Goal: Navigation & Orientation: Find specific page/section

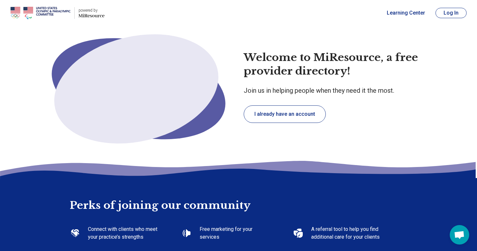
click at [445, 15] on button "Log In" at bounding box center [451, 13] width 31 height 10
type textarea "*"
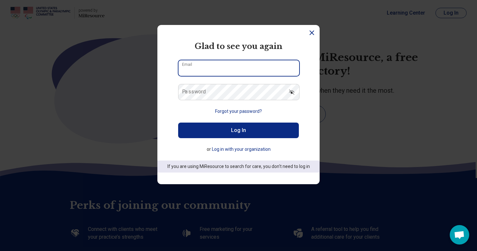
click at [220, 67] on input "Email" at bounding box center [239, 68] width 121 height 16
type input "**********"
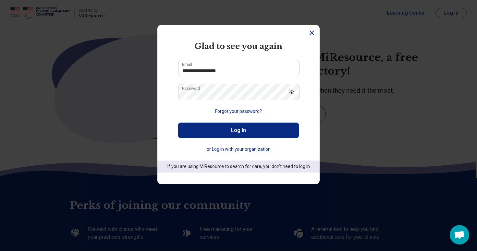
click at [294, 91] on icon "Show password" at bounding box center [292, 92] width 6 height 6
click at [270, 127] on button "Log In" at bounding box center [238, 131] width 121 height 16
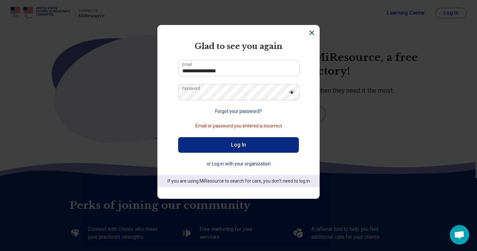
click at [229, 147] on button "Log In" at bounding box center [238, 145] width 121 height 16
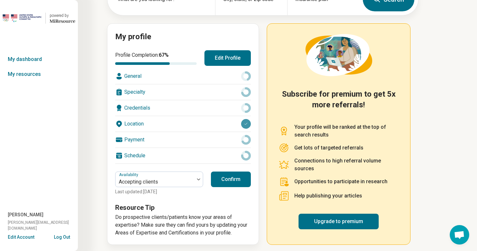
scroll to position [55, 0]
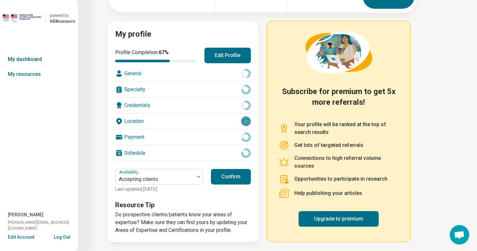
click at [30, 59] on link "My dashboard" at bounding box center [39, 59] width 78 height 15
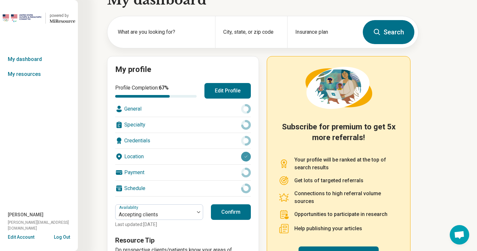
scroll to position [0, 0]
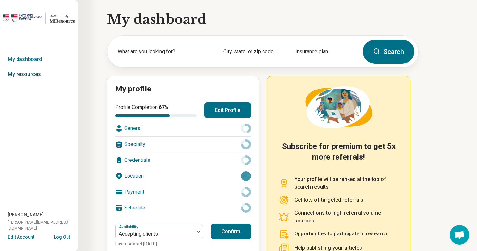
click at [41, 73] on link "My resources" at bounding box center [39, 74] width 78 height 15
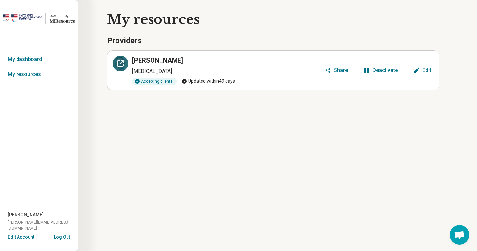
click at [116, 64] on div at bounding box center [121, 64] width 16 height 16
click at [40, 61] on link "My dashboard" at bounding box center [39, 59] width 78 height 15
